Goal: Task Accomplishment & Management: Manage account settings

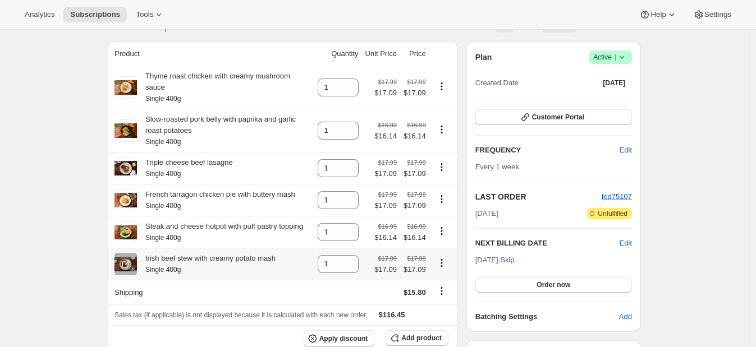
scroll to position [70, 0]
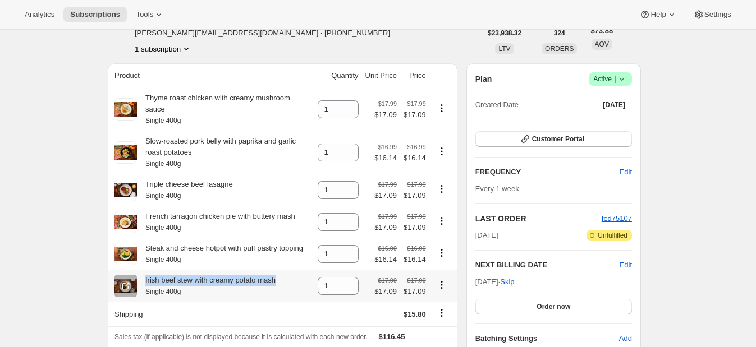
drag, startPoint x: 280, startPoint y: 271, endPoint x: 147, endPoint y: 270, distance: 132.9
click at [147, 275] on div "Irish beef stew with creamy potato mash Single 400g" at bounding box center [212, 286] width 196 height 22
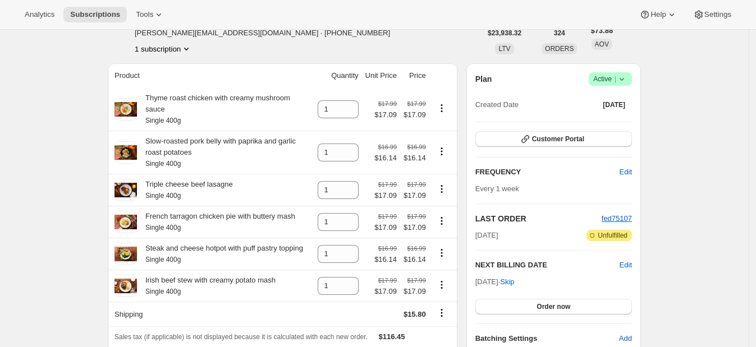
click at [331, 101] on input "1" at bounding box center [329, 109] width 24 height 18
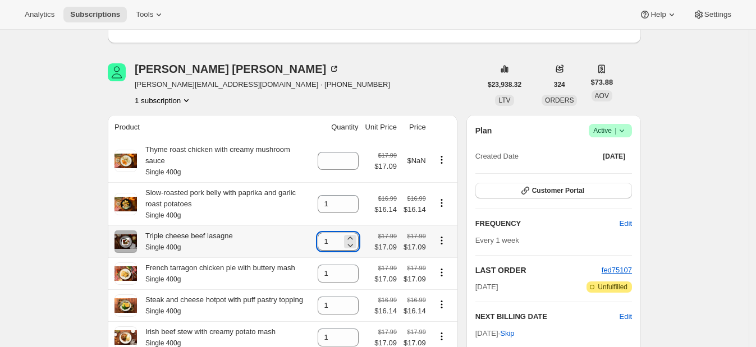
click at [339, 233] on input "1" at bounding box center [329, 242] width 24 height 18
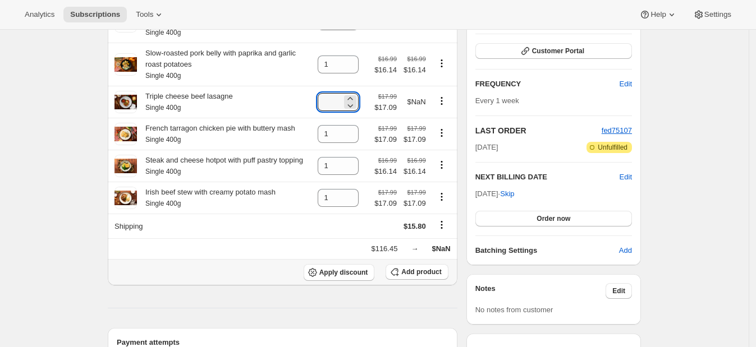
scroll to position [280, 0]
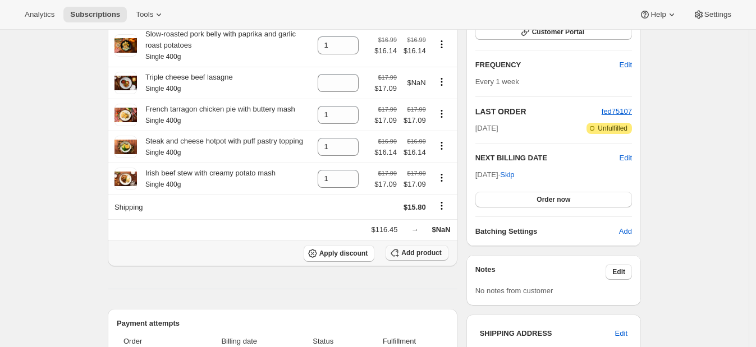
click at [411, 245] on button "Add product" at bounding box center [416, 253] width 62 height 16
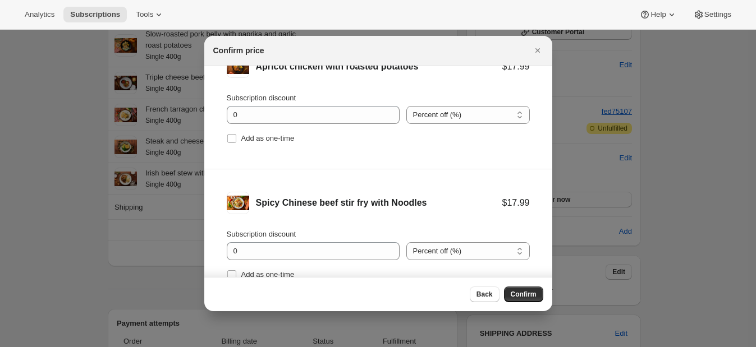
scroll to position [46, 0]
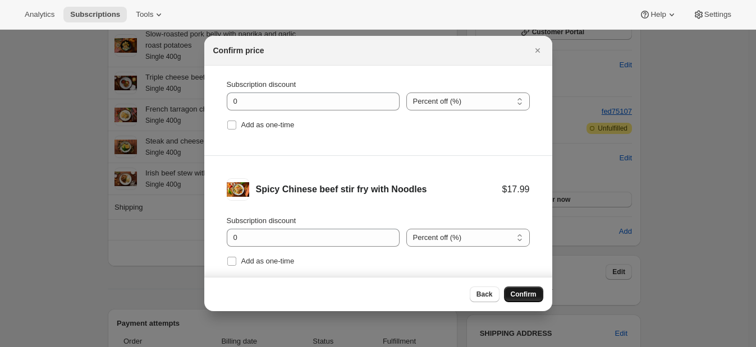
click at [527, 294] on span "Confirm" at bounding box center [523, 294] width 26 height 9
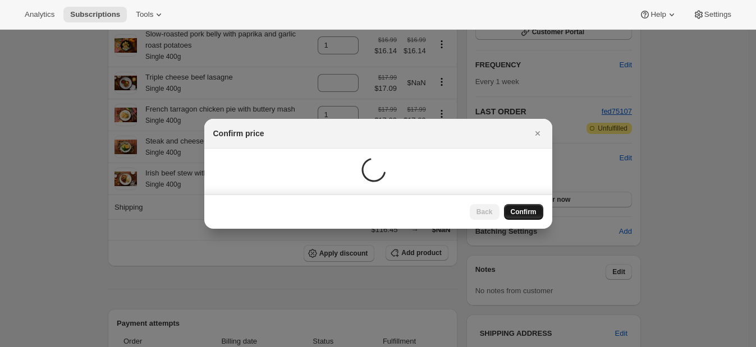
scroll to position [159, 0]
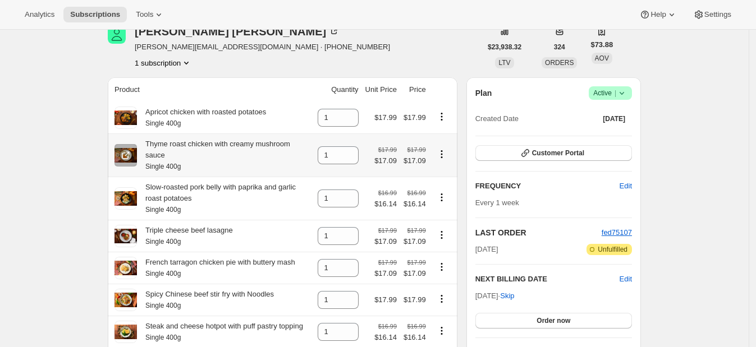
click at [441, 149] on icon "Product actions" at bounding box center [441, 154] width 11 height 11
click at [446, 165] on span "Remove" at bounding box center [438, 169] width 27 height 8
type input "0"
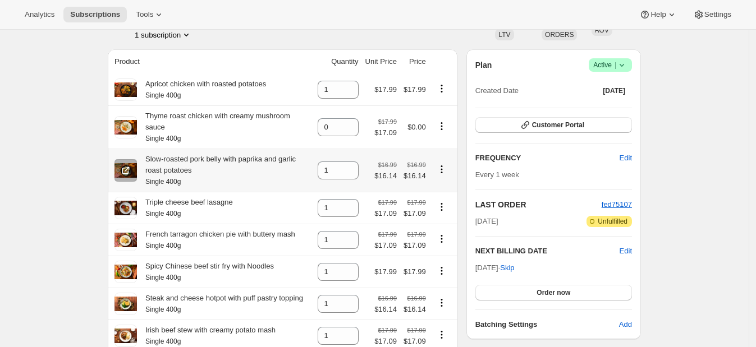
scroll to position [229, 0]
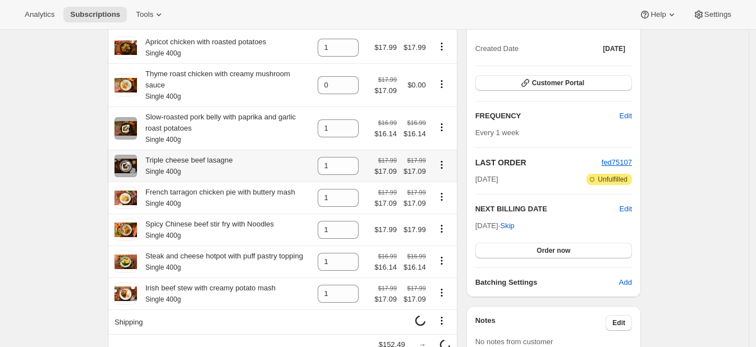
click at [442, 164] on icon "Product actions" at bounding box center [441, 165] width 2 height 2
click at [421, 172] on button "Remove" at bounding box center [445, 175] width 49 height 18
type input "0"
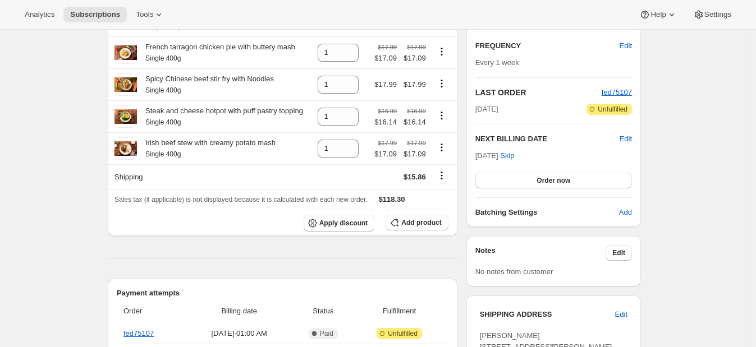
scroll to position [369, 0]
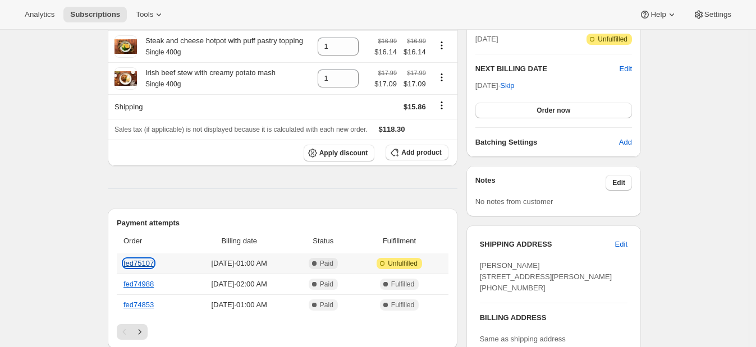
click at [149, 261] on link "fed75107" at bounding box center [138, 263] width 30 height 8
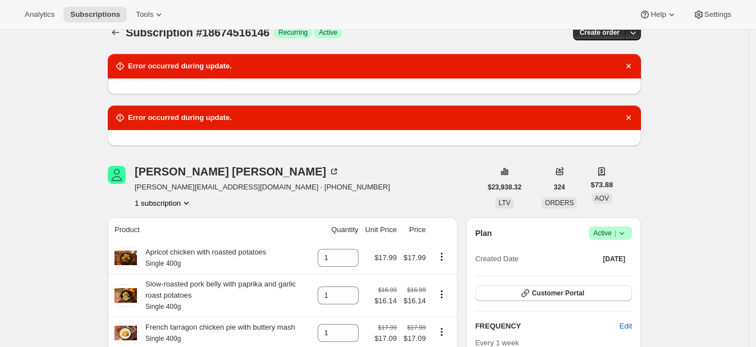
scroll to position [0, 0]
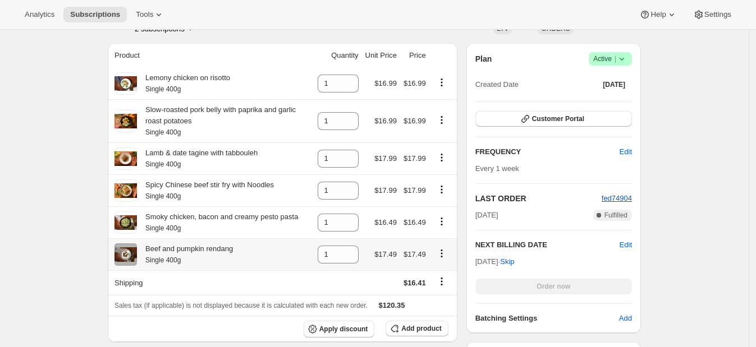
scroll to position [210, 0]
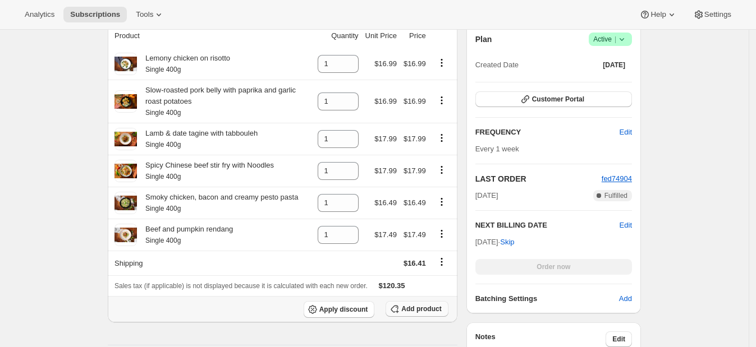
click at [409, 310] on span "Add product" at bounding box center [421, 309] width 40 height 9
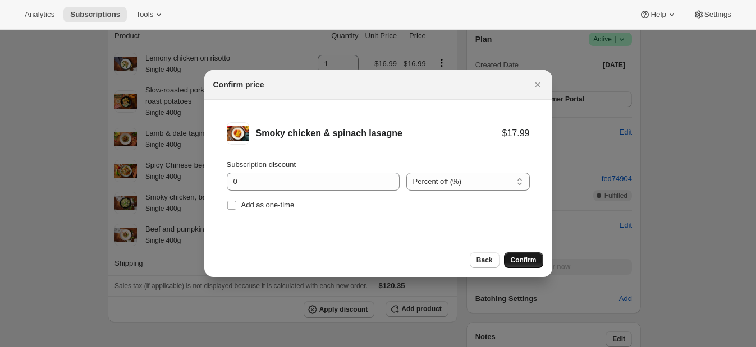
click at [524, 253] on button "Confirm" at bounding box center [523, 260] width 39 height 16
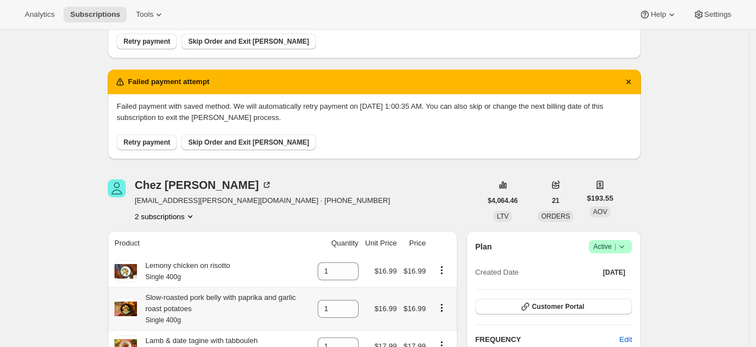
scroll to position [70, 0]
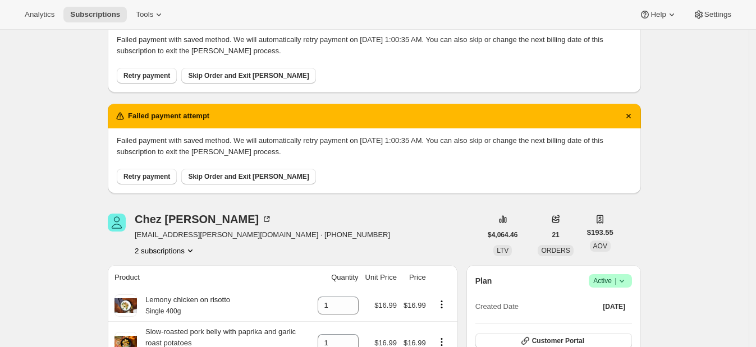
click at [146, 176] on span "Retry payment" at bounding box center [146, 176] width 47 height 9
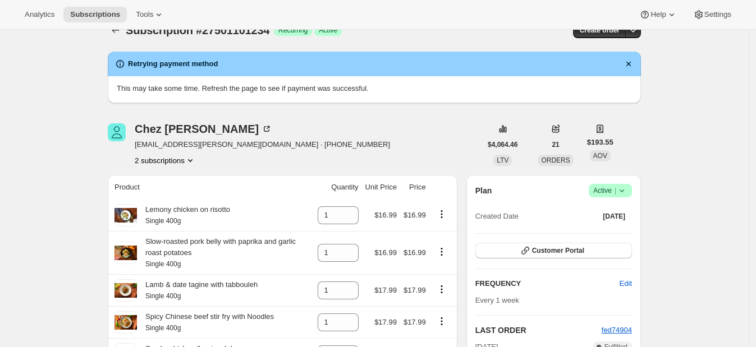
scroll to position [0, 0]
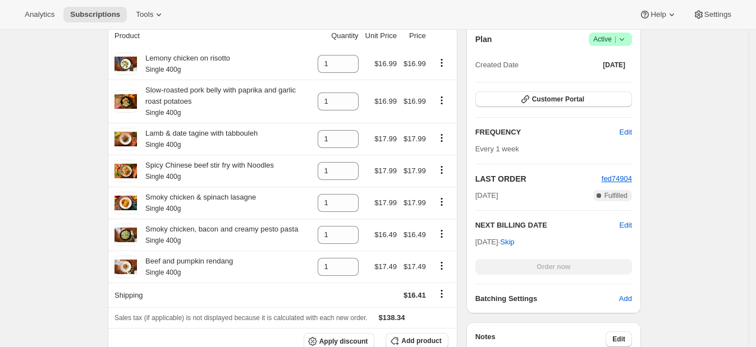
scroll to position [490, 0]
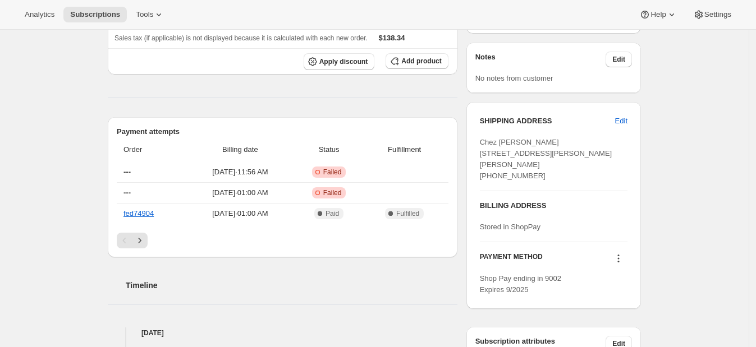
click at [621, 264] on icon at bounding box center [618, 258] width 11 height 11
